Goal: Task Accomplishment & Management: Manage account settings

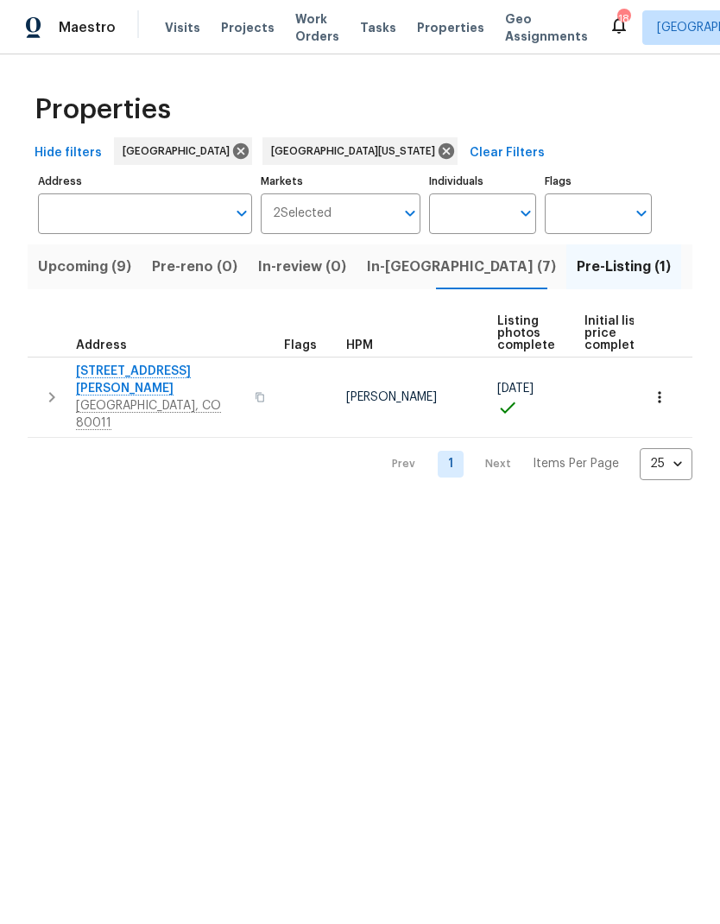
click at [237, 32] on span "Projects" at bounding box center [248, 27] width 54 height 17
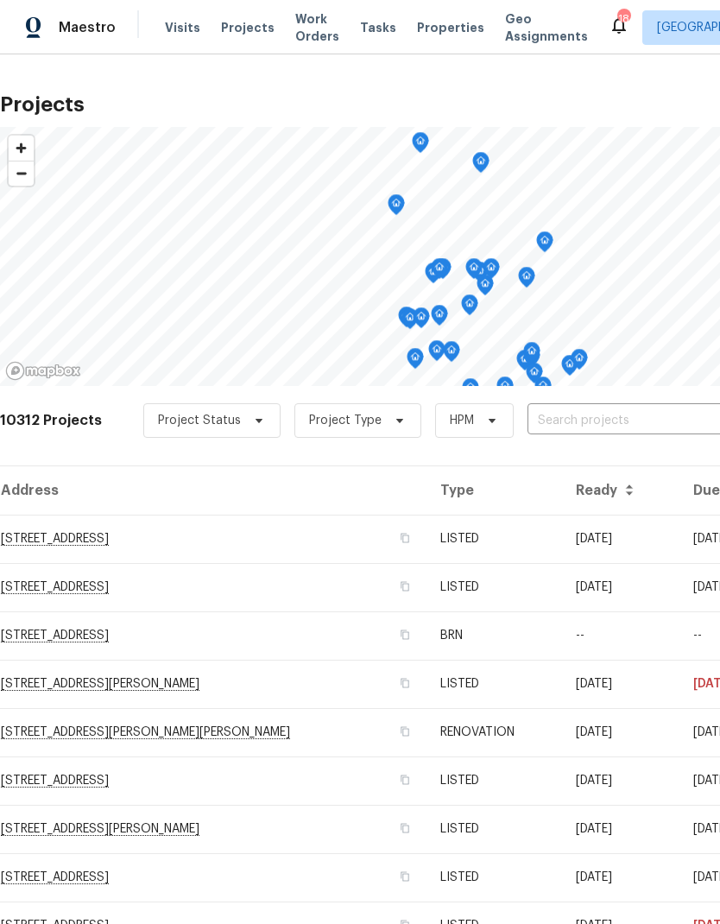
click at [558, 419] on input "text" at bounding box center [626, 420] width 198 height 27
type input "8090"
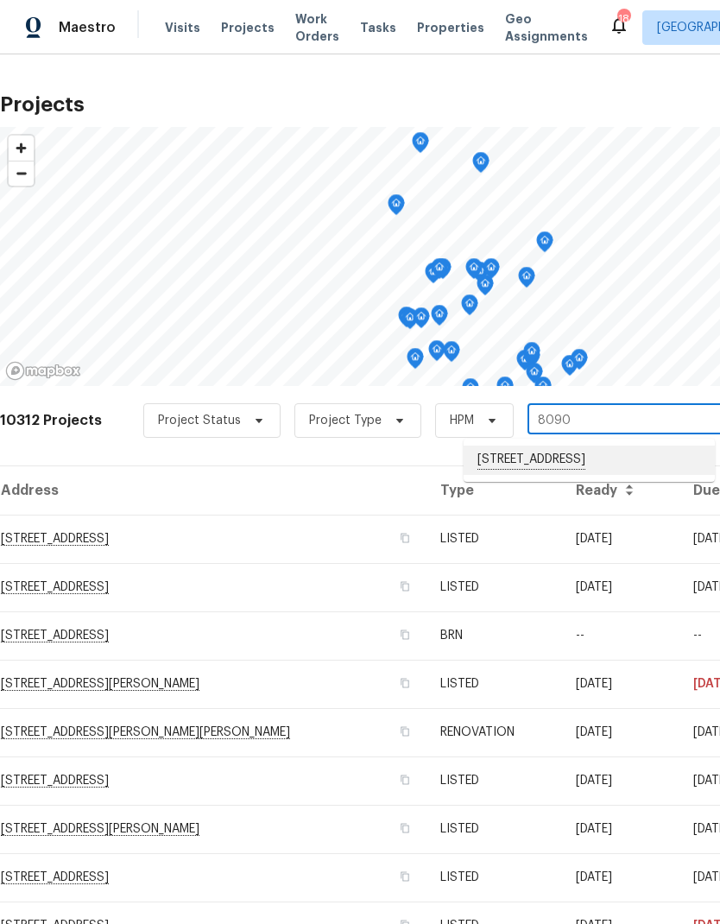
click at [563, 463] on li "[STREET_ADDRESS]" at bounding box center [588, 459] width 251 height 29
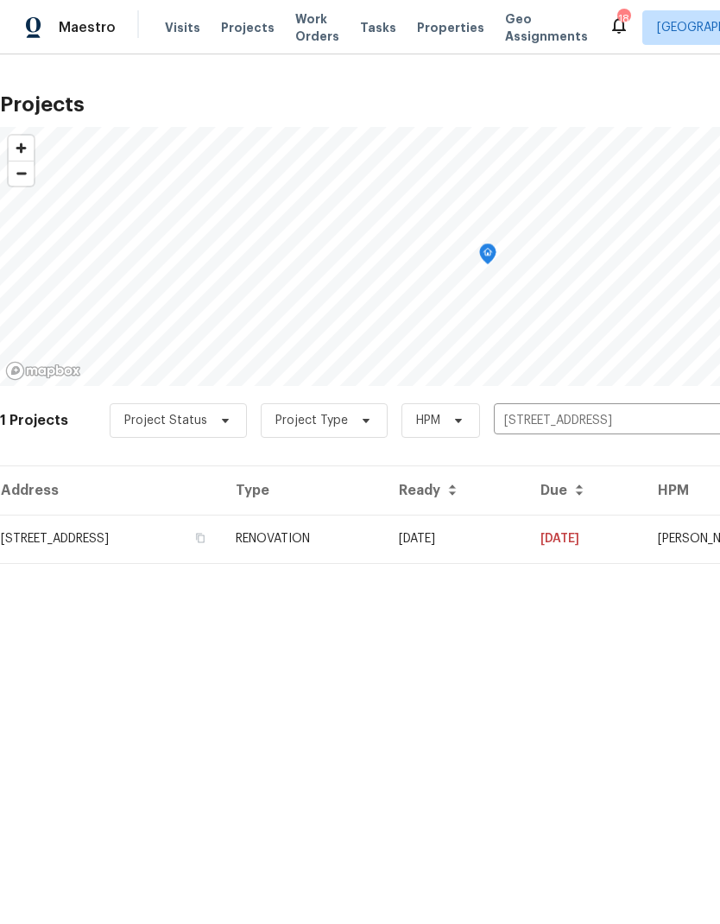
click at [385, 545] on td "RENOVATION" at bounding box center [303, 538] width 163 height 48
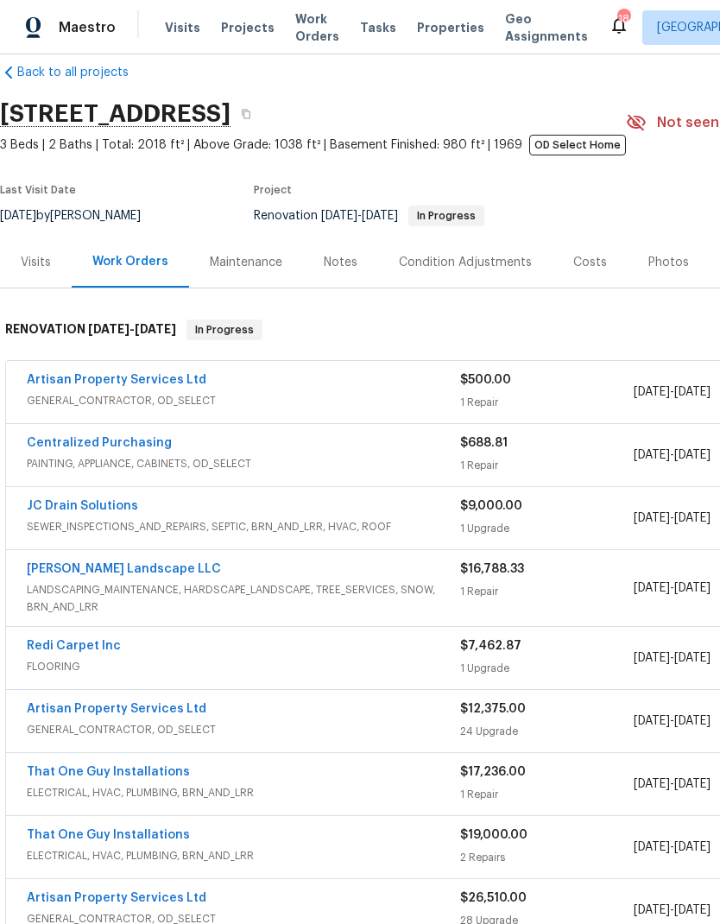
scroll to position [25, 0]
click at [142, 377] on link "Artisan Property Services Ltd" at bounding box center [117, 380] width 180 height 12
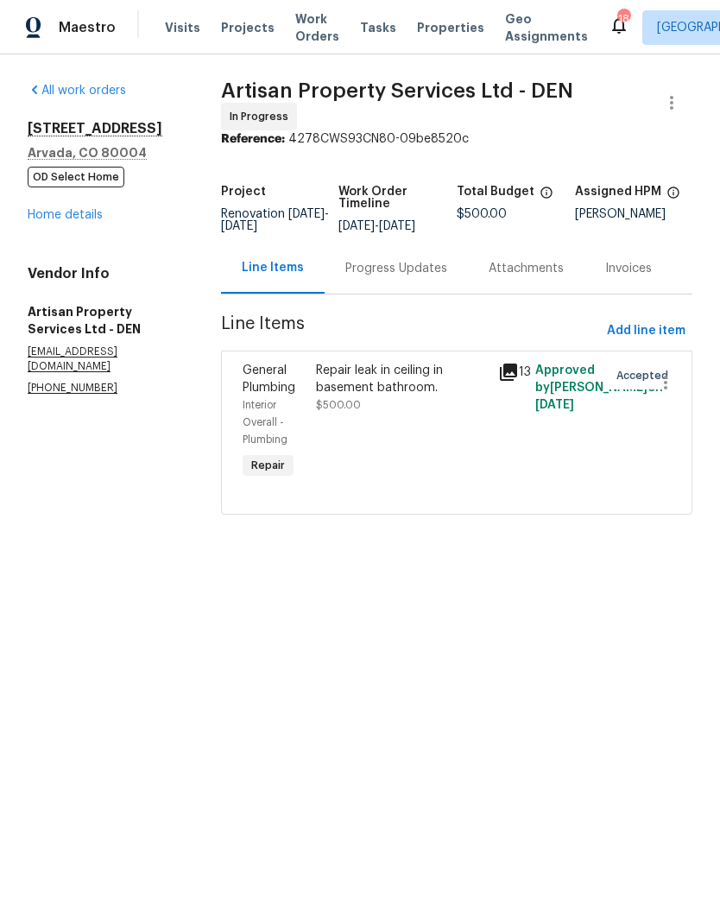
click at [405, 390] on div "Repair leak in ceiling in basement bathroom." at bounding box center [402, 379] width 173 height 35
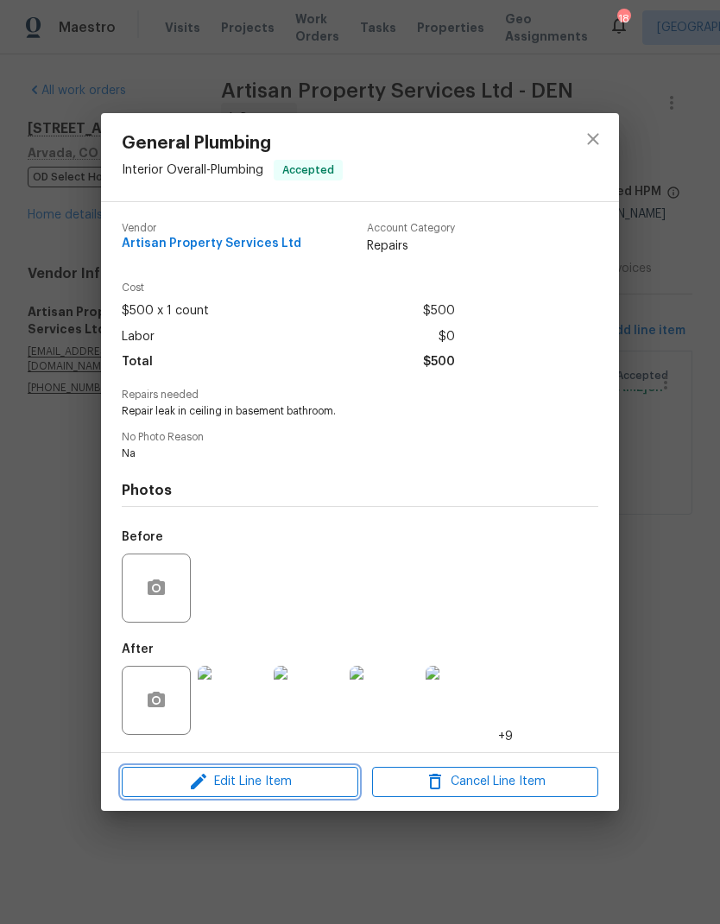
click at [287, 781] on span "Edit Line Item" at bounding box center [240, 782] width 226 height 22
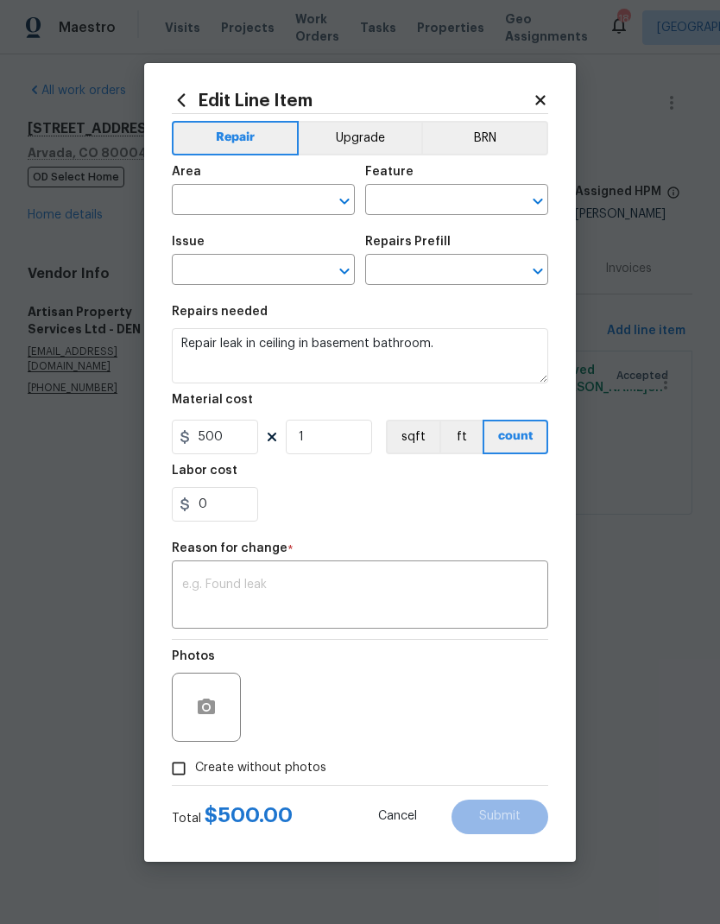
type input "Interior Overall"
type input "Plumbing"
type input "General Plumbing"
type input "Add a Task $1.00"
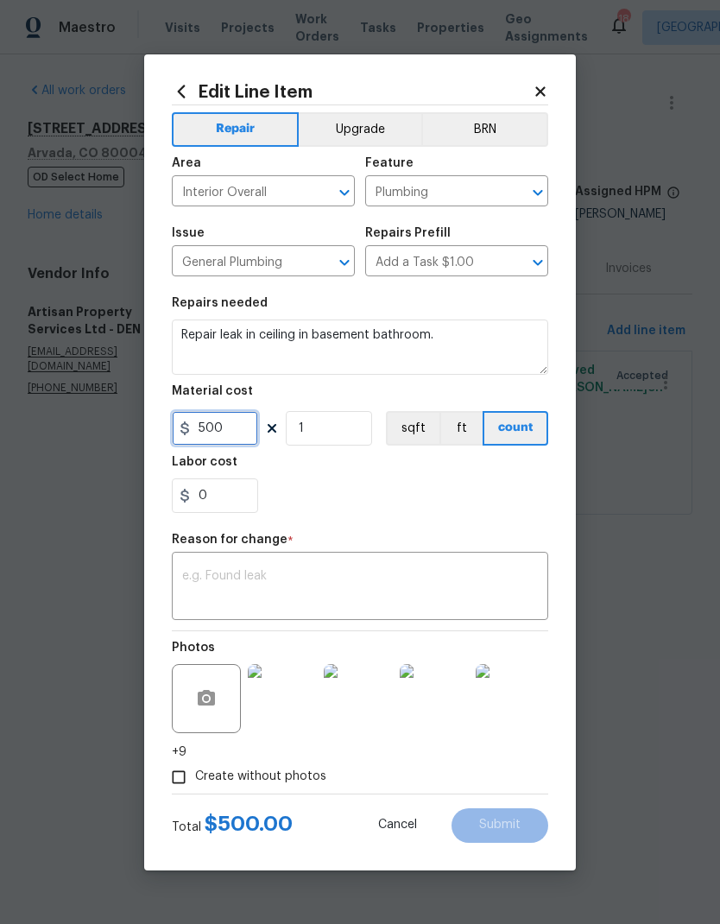
click at [246, 433] on input "500" at bounding box center [215, 428] width 86 height 35
type input "1000"
click at [413, 483] on div "0" at bounding box center [360, 495] width 376 height 35
click at [363, 588] on textarea at bounding box center [360, 588] width 356 height 36
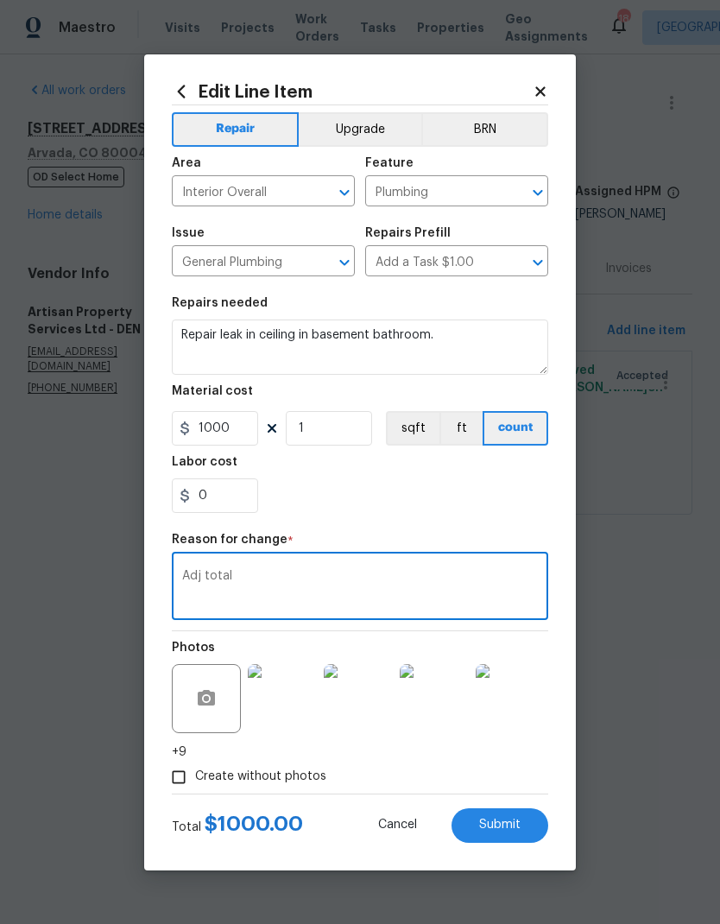
type textarea "Adj total"
click at [420, 501] on div "0" at bounding box center [360, 495] width 376 height 35
click at [513, 824] on span "Submit" at bounding box center [499, 824] width 41 height 13
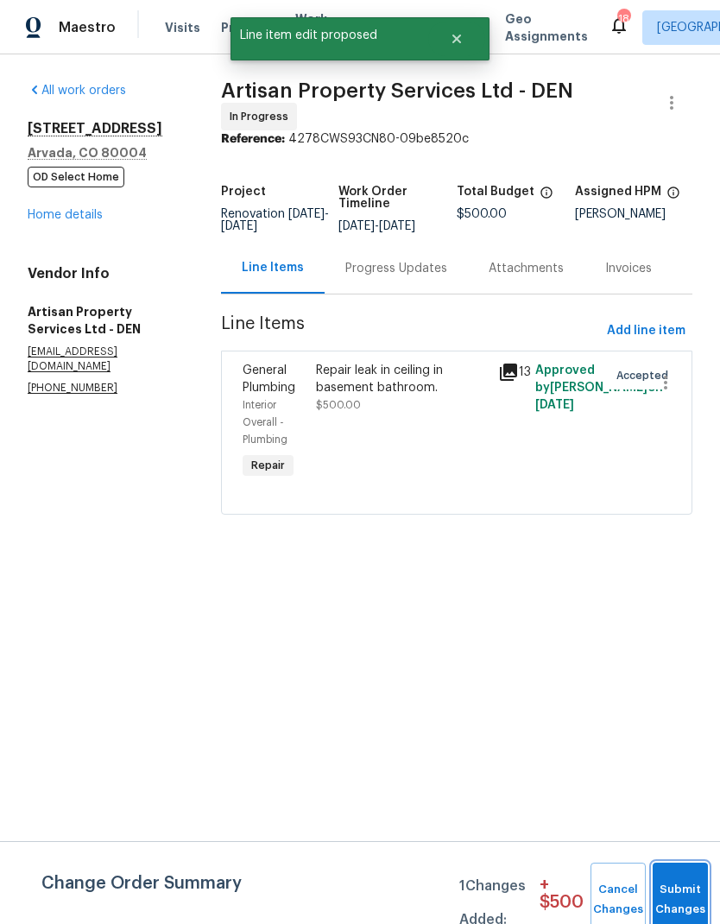
click at [669, 892] on button "Submit Changes" at bounding box center [680, 899] width 55 height 74
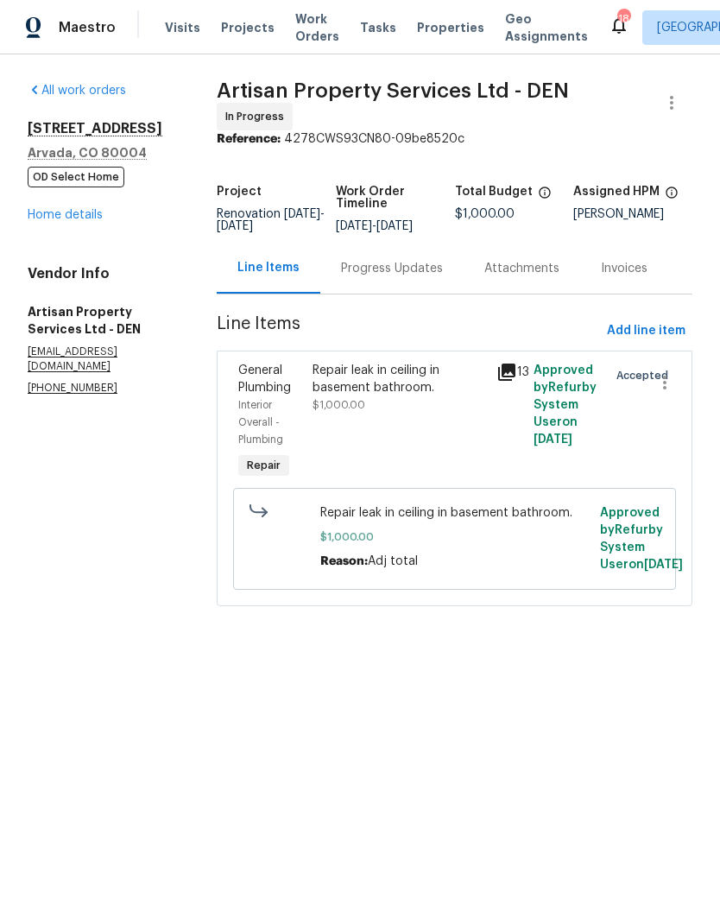
click at [180, 35] on span "Visits" at bounding box center [182, 27] width 35 height 17
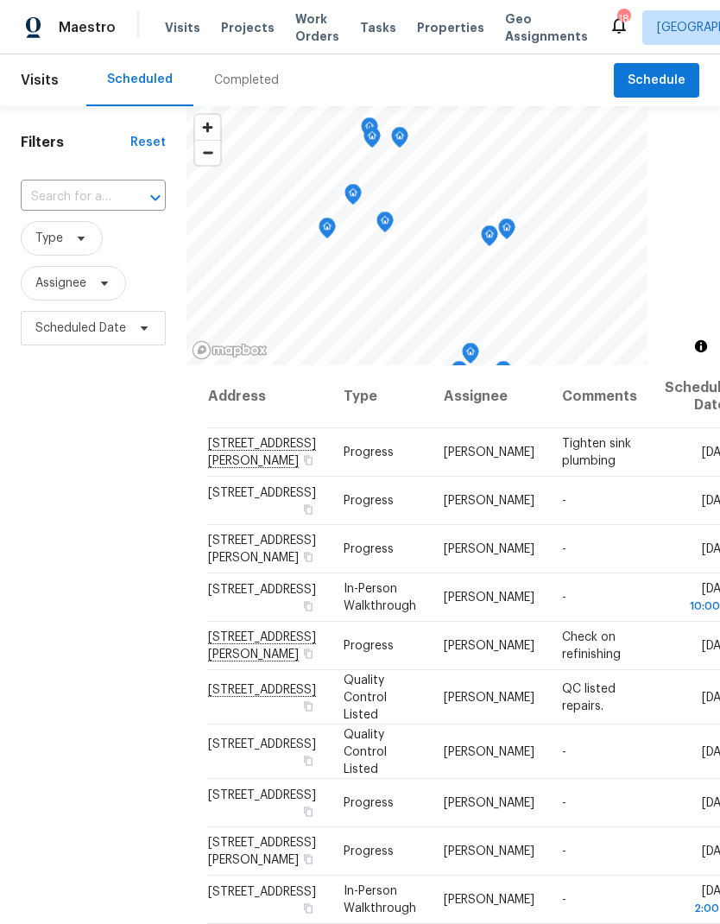
click at [103, 195] on input "text" at bounding box center [69, 197] width 97 height 27
type input "8090"
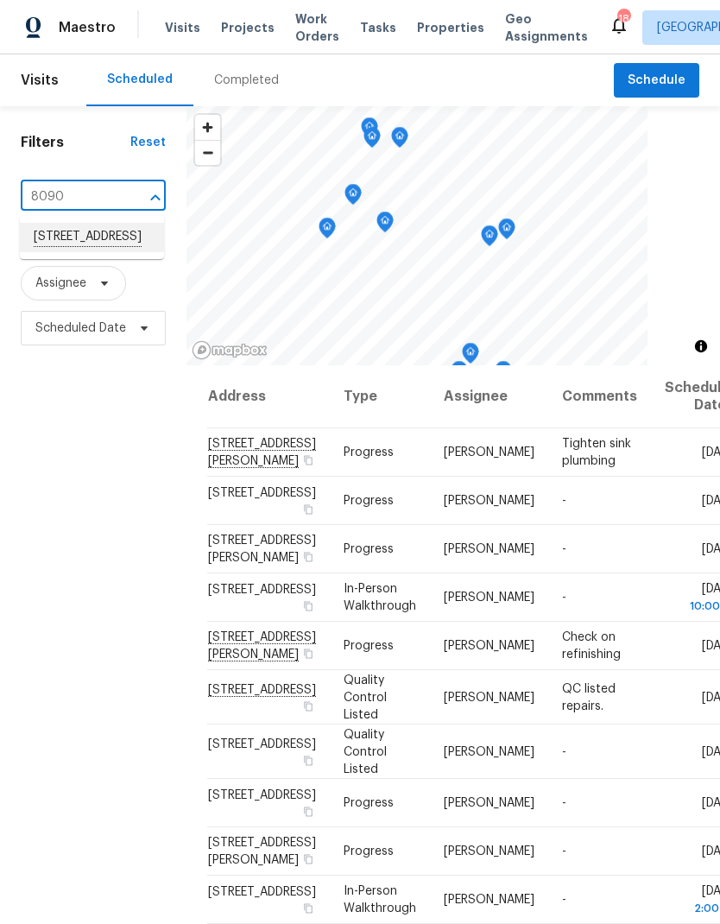
click at [85, 245] on li "[STREET_ADDRESS]" at bounding box center [92, 237] width 144 height 29
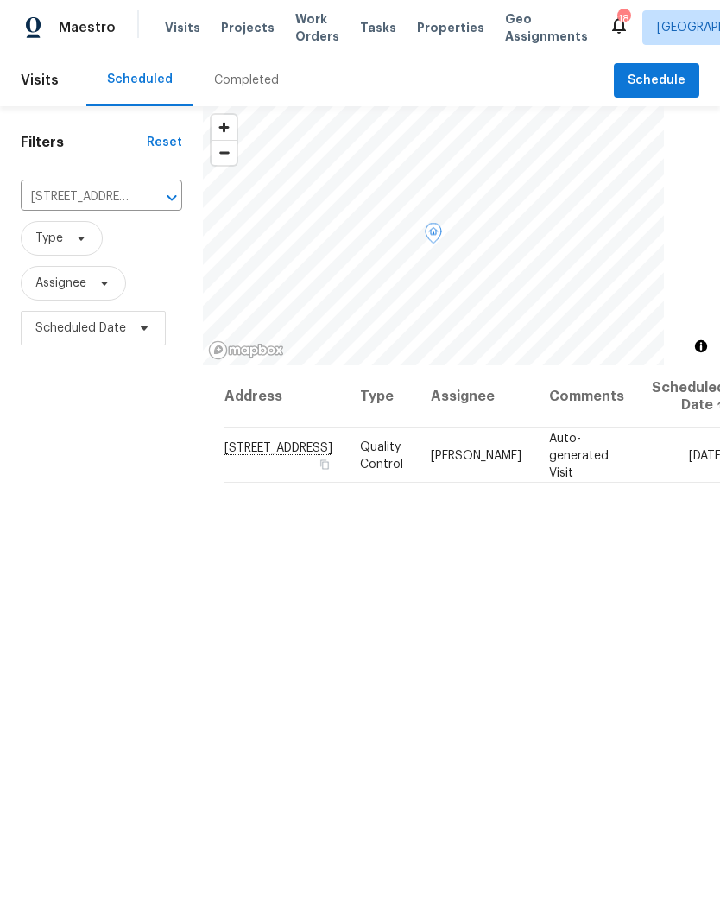
click at [0, 0] on icon at bounding box center [0, 0] width 0 height 0
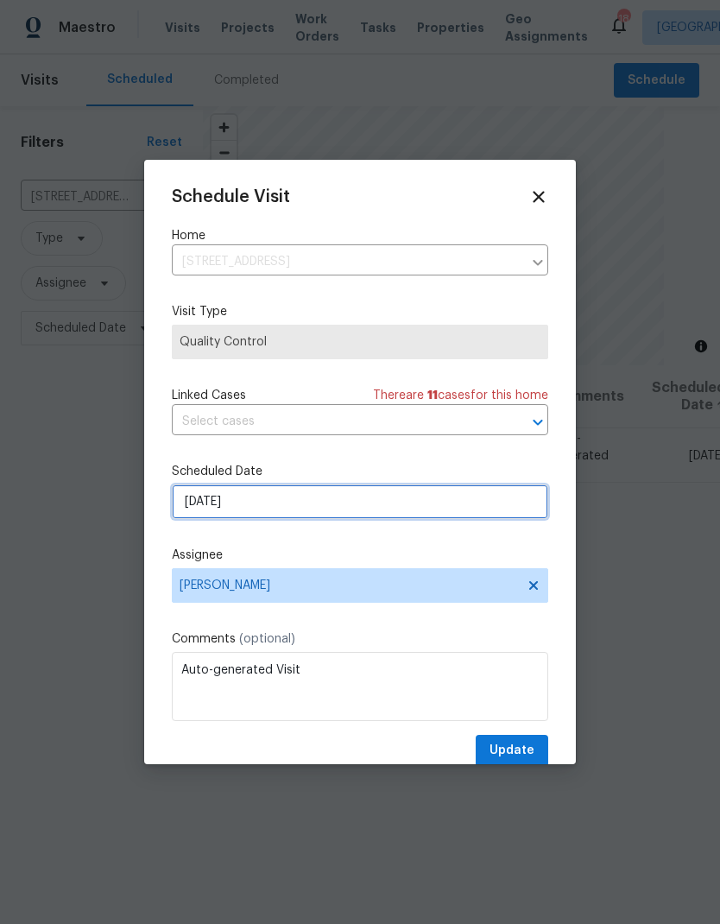
click at [298, 512] on input "[DATE]" at bounding box center [360, 501] width 376 height 35
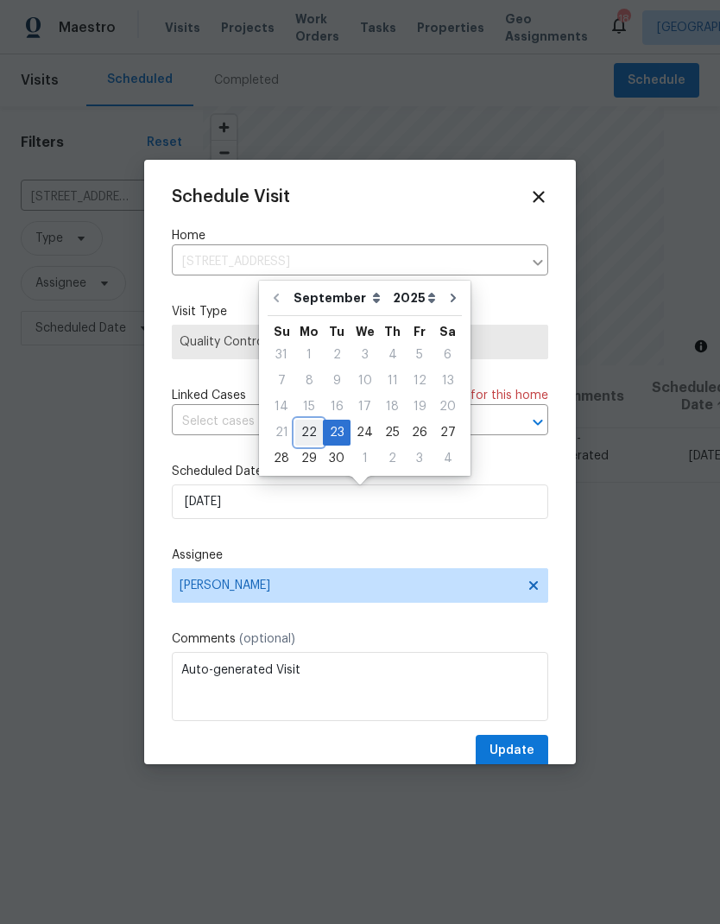
click at [310, 432] on div "22" at bounding box center [309, 432] width 28 height 24
type input "[DATE]"
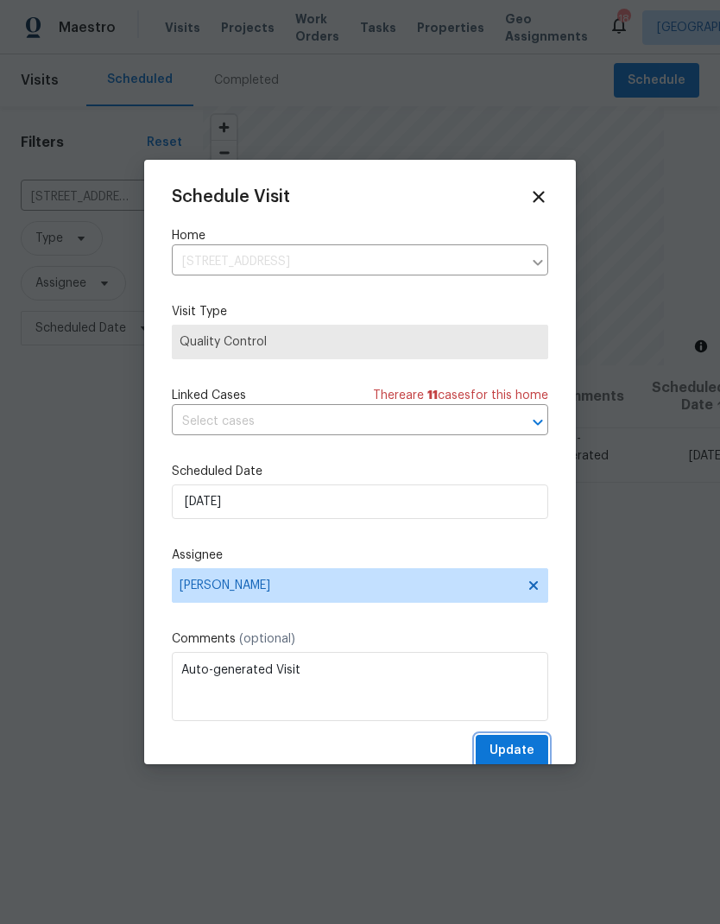
click at [524, 744] on span "Update" at bounding box center [511, 751] width 45 height 22
